Goal: Find specific page/section: Find specific page/section

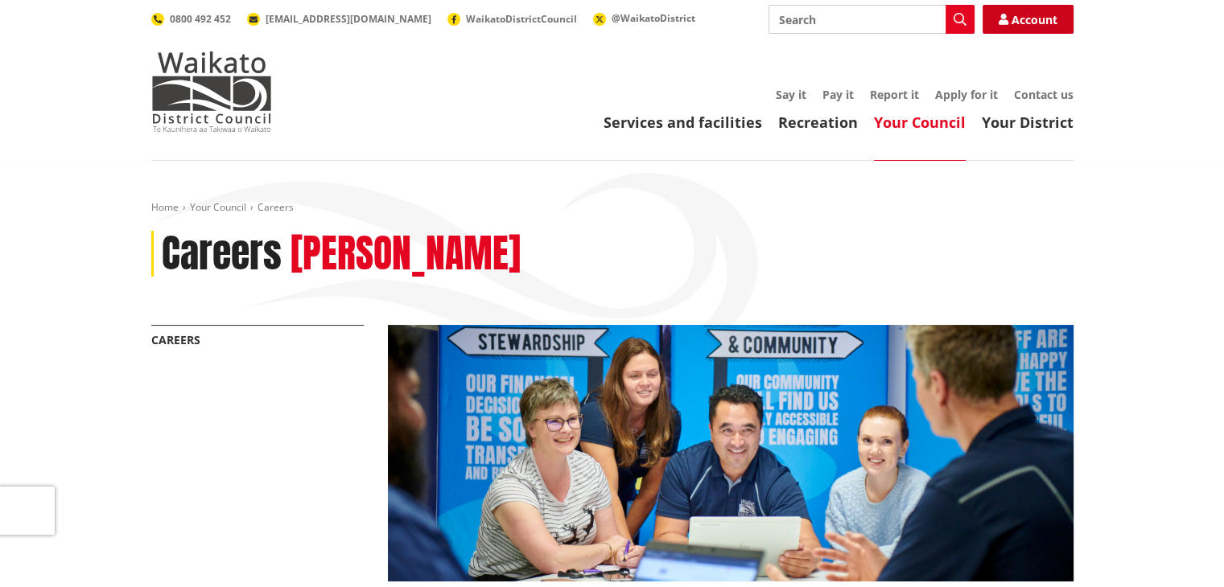
click at [1048, 18] on link "Account" at bounding box center [1027, 19] width 91 height 29
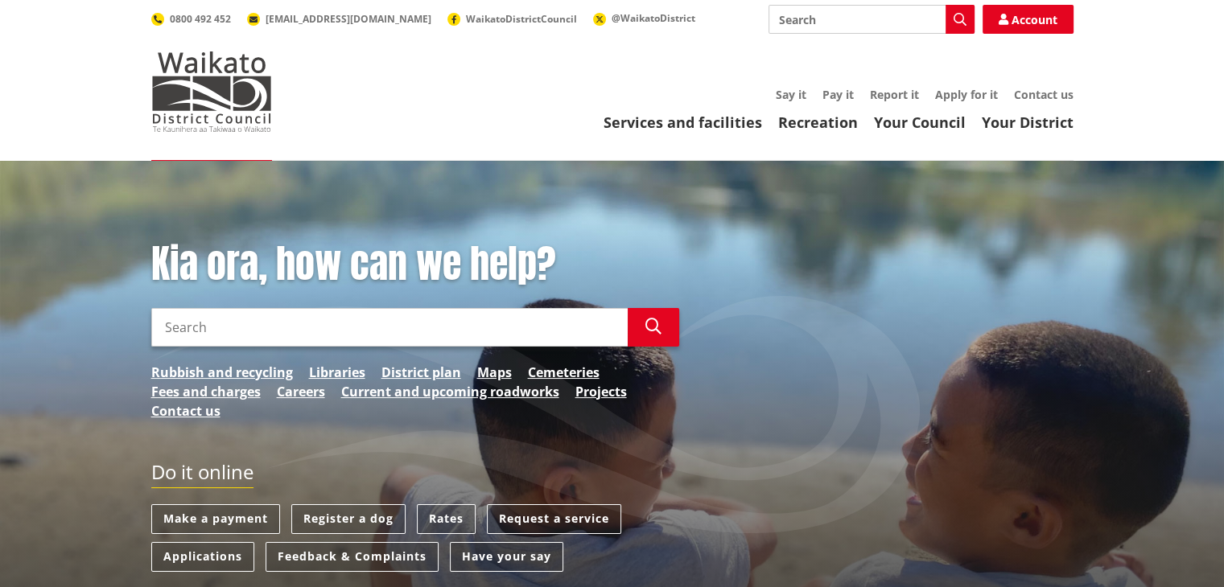
click at [829, 17] on input "Search" at bounding box center [871, 19] width 206 height 29
type input "career"
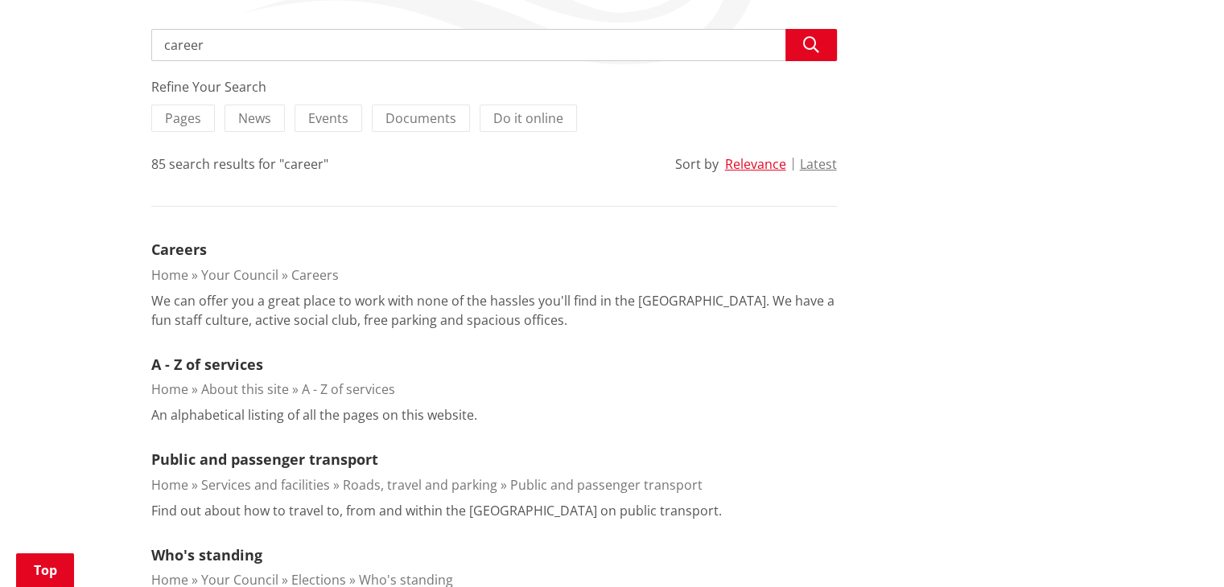
scroll to position [298, 0]
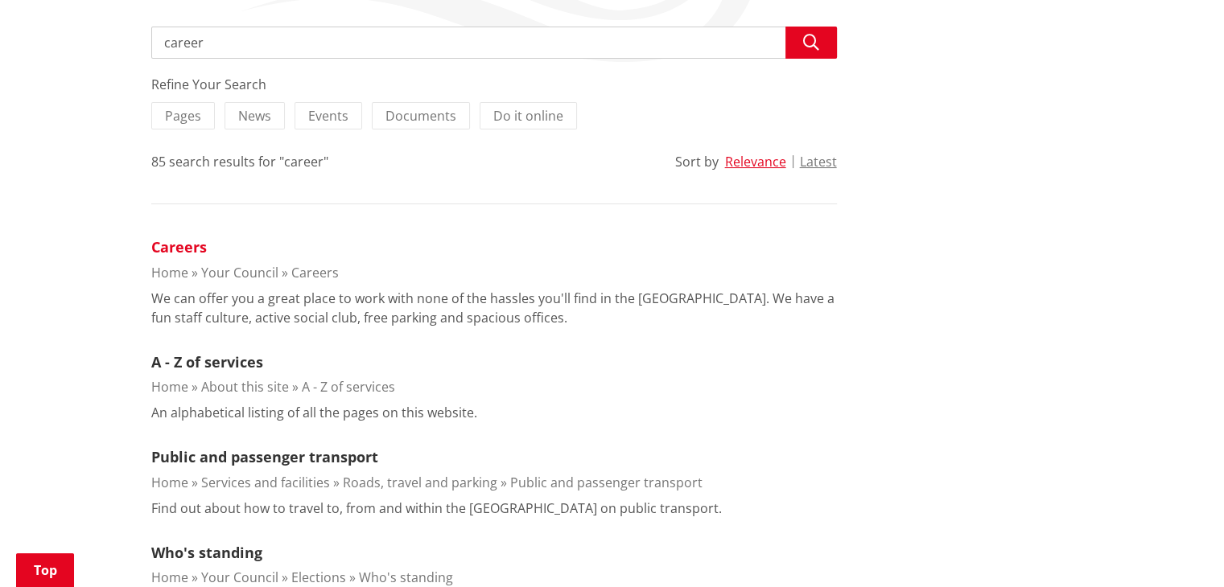
click at [193, 245] on link "Careers" at bounding box center [179, 246] width 56 height 19
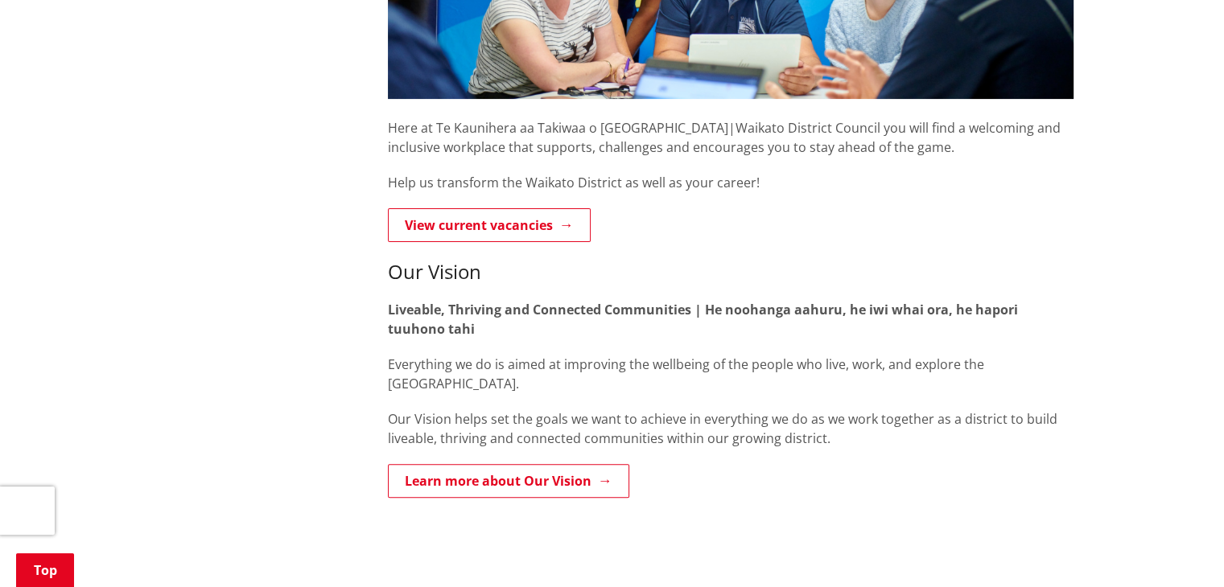
scroll to position [485, 0]
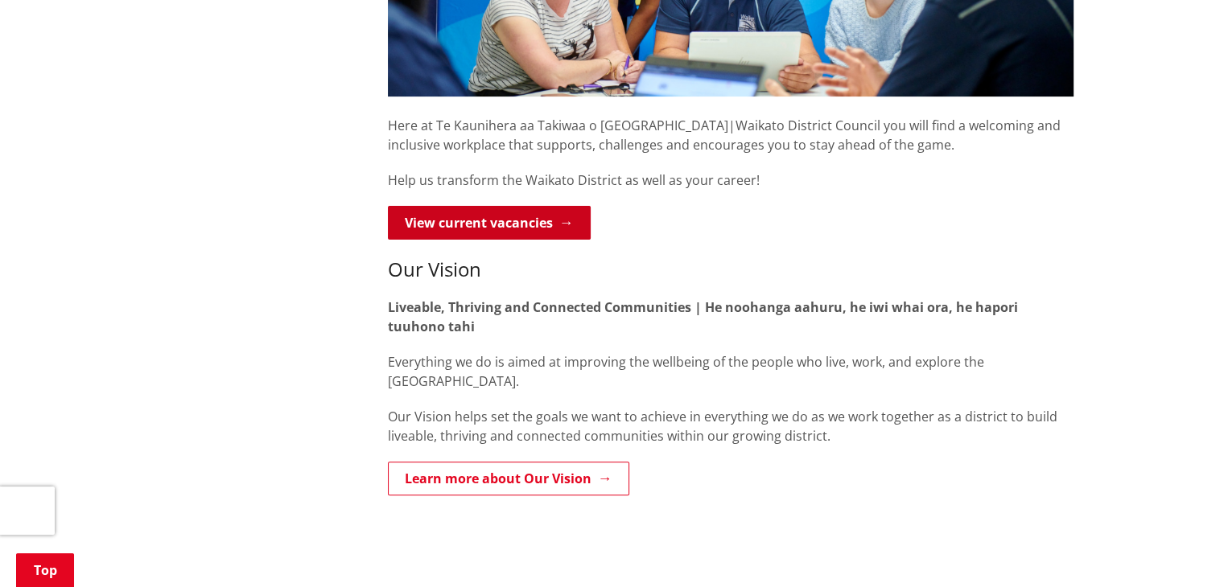
click at [547, 227] on link "View current vacancies" at bounding box center [489, 223] width 203 height 34
